Goal: Information Seeking & Learning: Learn about a topic

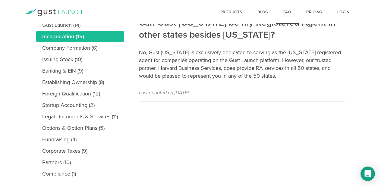
scroll to position [107, 0]
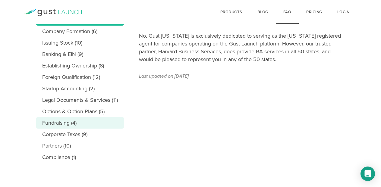
click at [60, 123] on link "Fundraising (4)" at bounding box center [80, 122] width 88 height 11
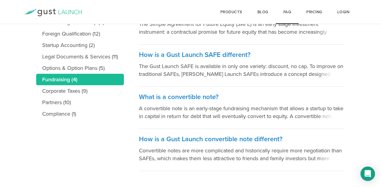
scroll to position [158, 0]
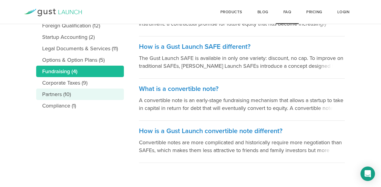
click at [61, 93] on link "Partners (10)" at bounding box center [80, 94] width 88 height 11
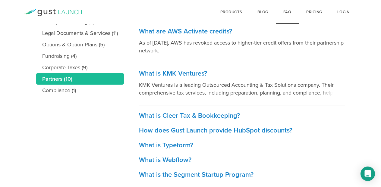
scroll to position [69, 0]
